Goal: Task Accomplishment & Management: Use online tool/utility

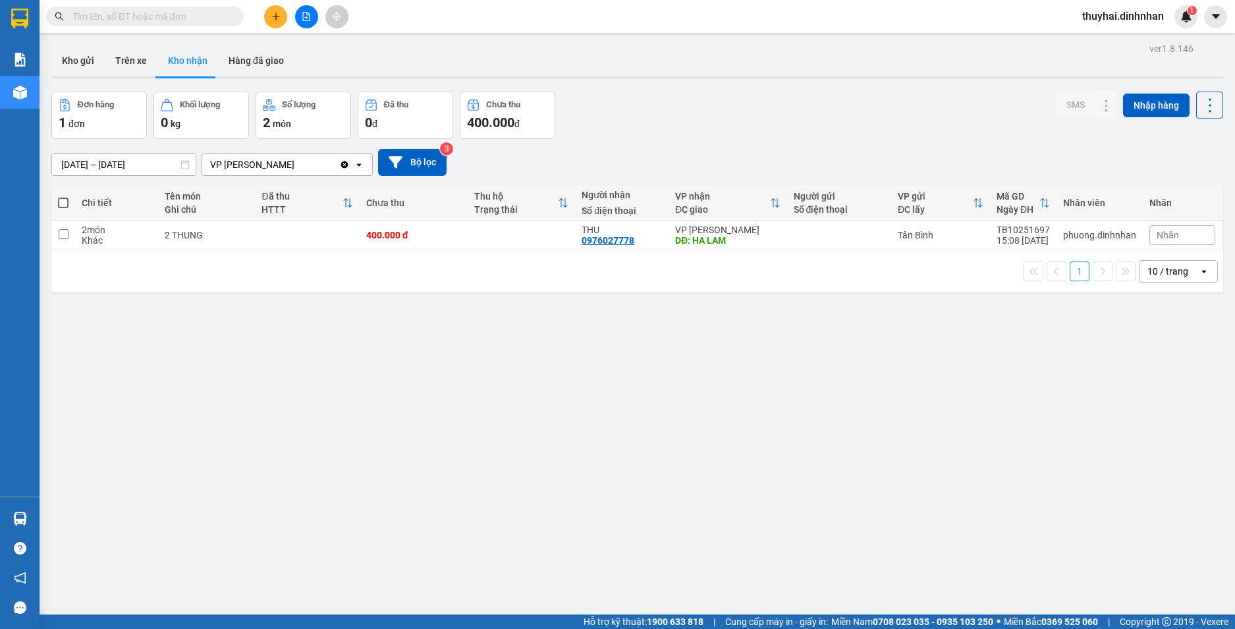
click at [173, 14] on input "text" at bounding box center [149, 16] width 155 height 14
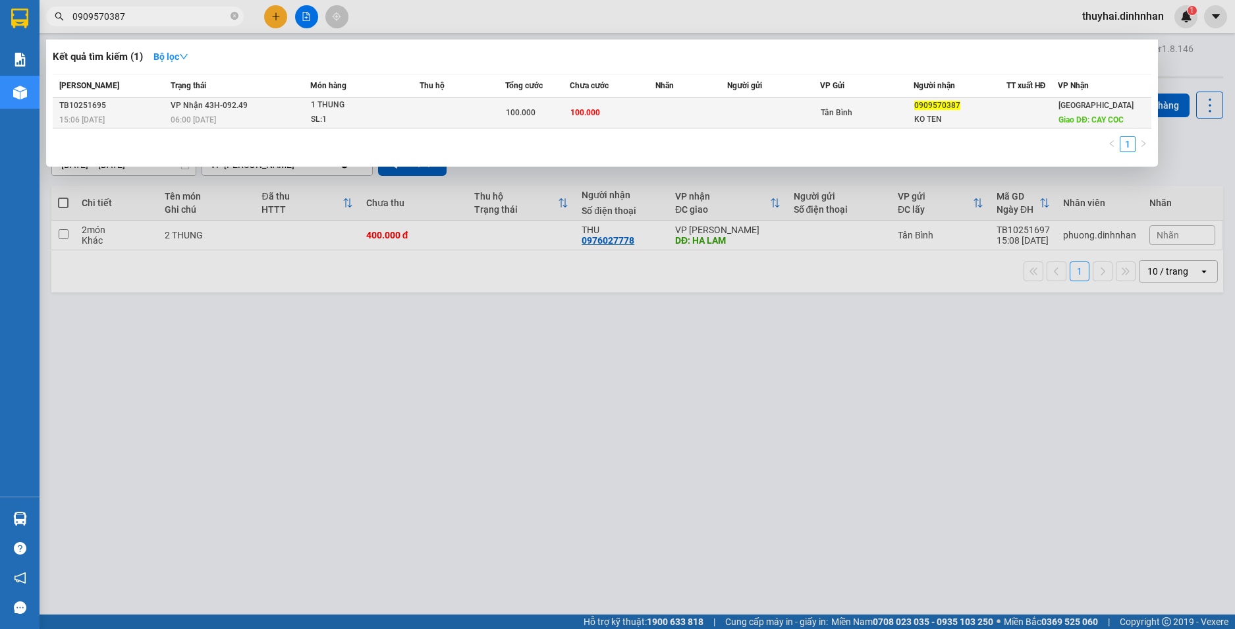
type input "0909570387"
click at [965, 123] on div "KO TEN" at bounding box center [960, 120] width 92 height 14
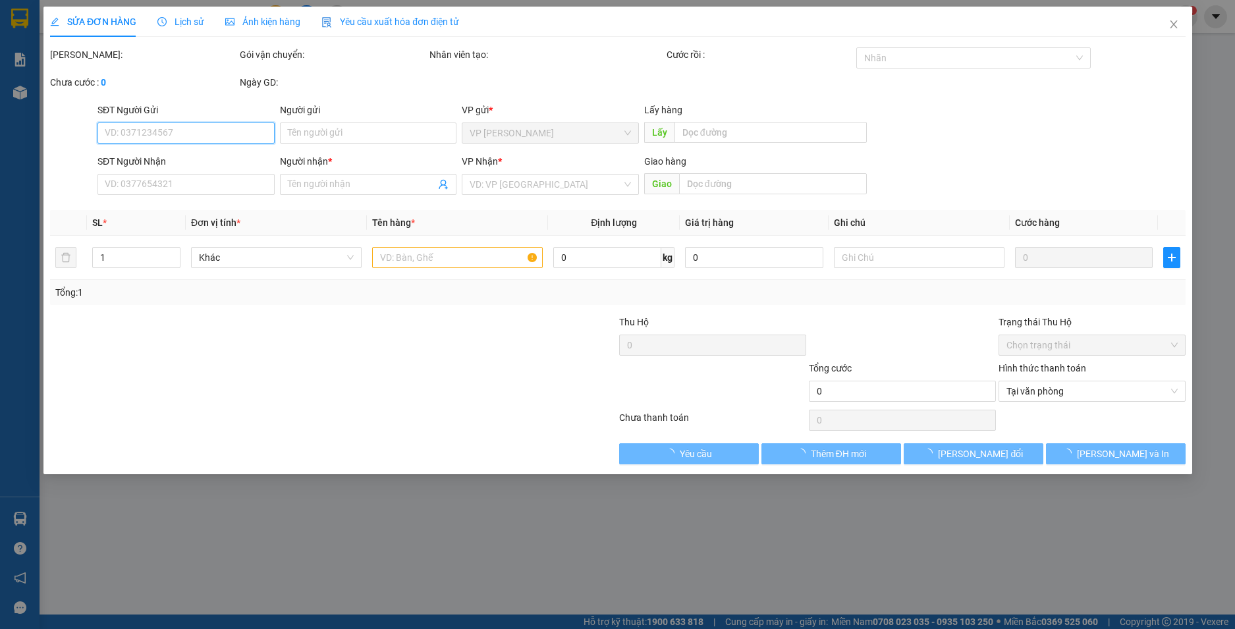
type input "0909570387"
type input "KO TEN"
type input "CAY COC"
type input "100.000"
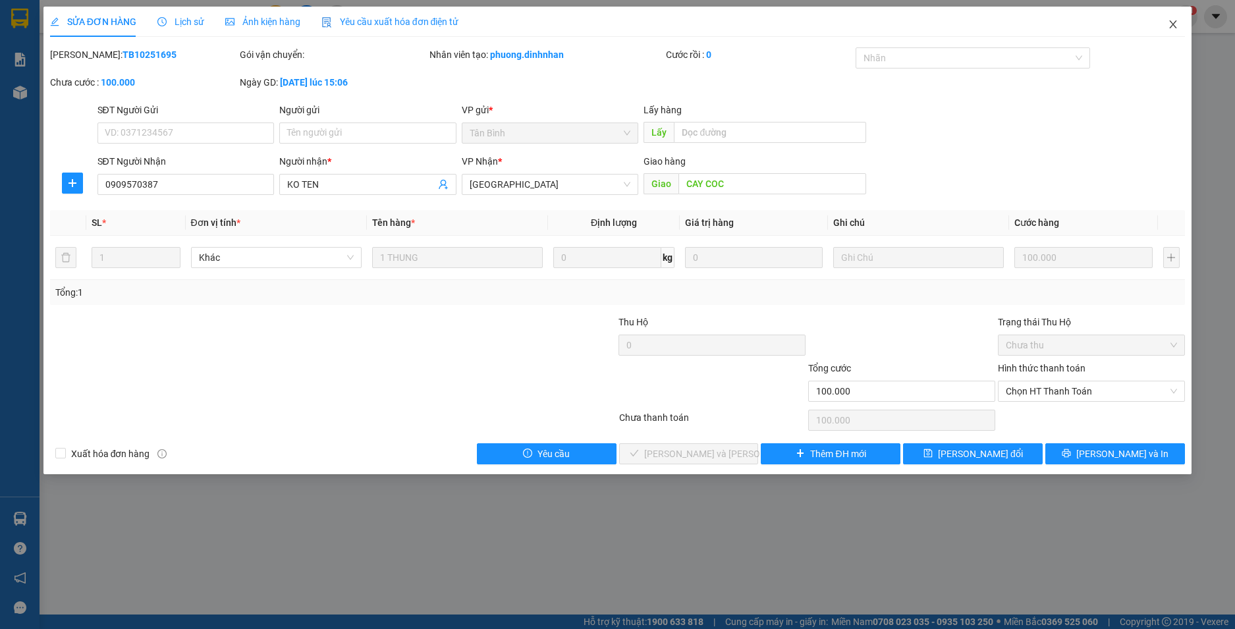
click at [1177, 31] on span "Close" at bounding box center [1173, 25] width 37 height 37
